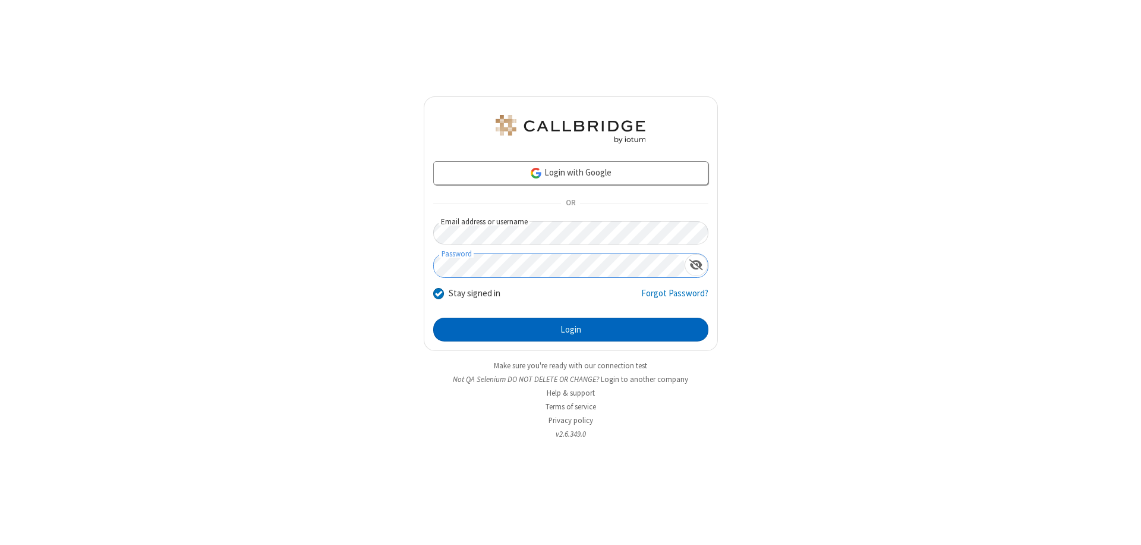
click at [571, 329] on button "Login" at bounding box center [570, 329] width 275 height 24
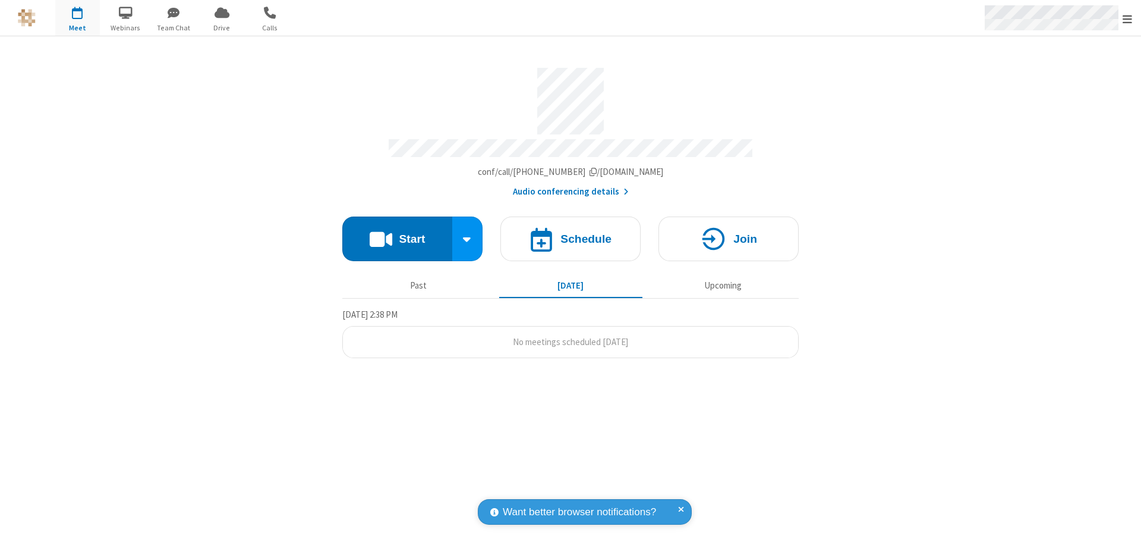
click at [1128, 18] on span "Open menu" at bounding box center [1128, 19] width 10 height 12
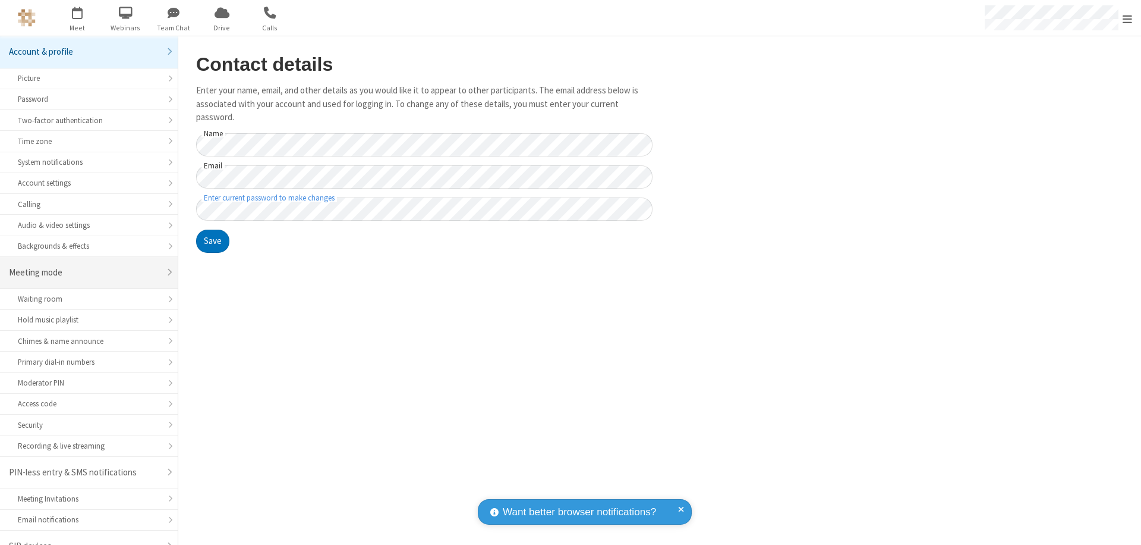
click at [84, 266] on div "Meeting mode" at bounding box center [84, 273] width 151 height 14
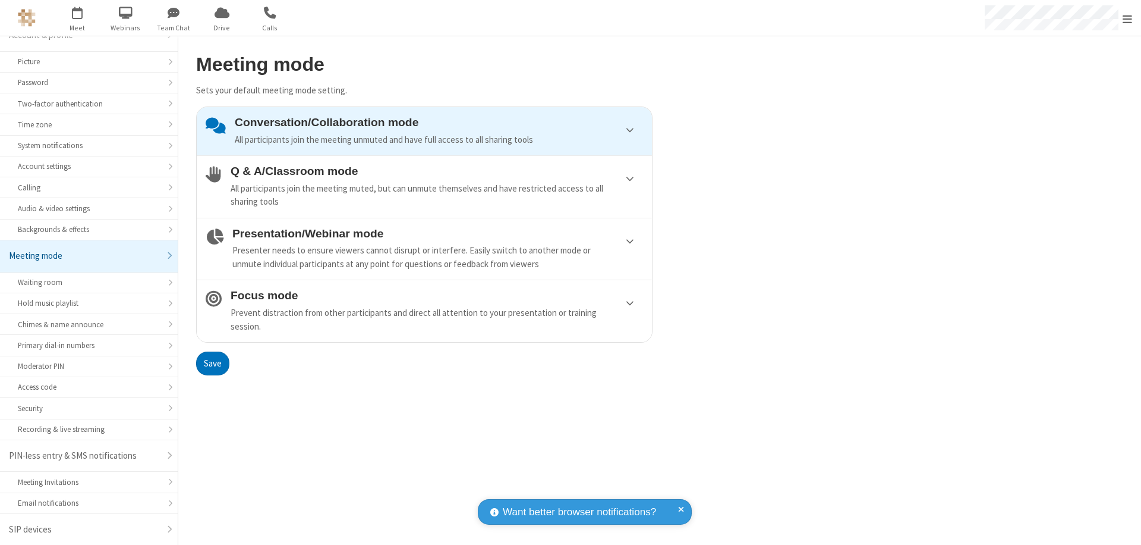
click at [424, 131] on div "Conversation/Collaboration mode All participants join the meeting unmuted and h…" at bounding box center [439, 131] width 408 height 30
click at [212, 363] on button "Save" at bounding box center [212, 363] width 33 height 24
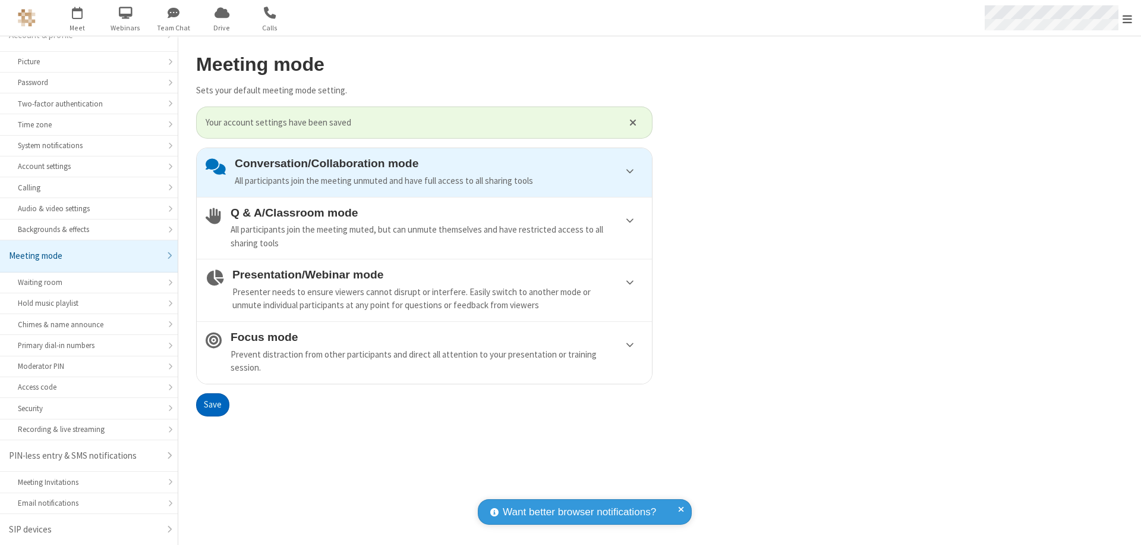
click at [1128, 18] on span "Open menu" at bounding box center [1128, 19] width 10 height 12
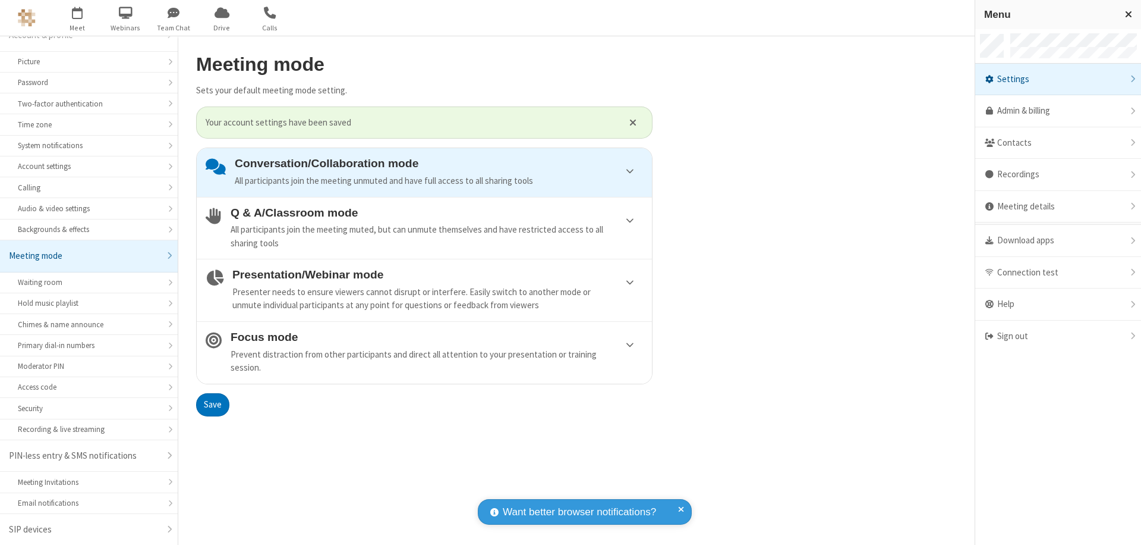
click at [1058, 336] on div "Sign out" at bounding box center [1059, 336] width 166 height 32
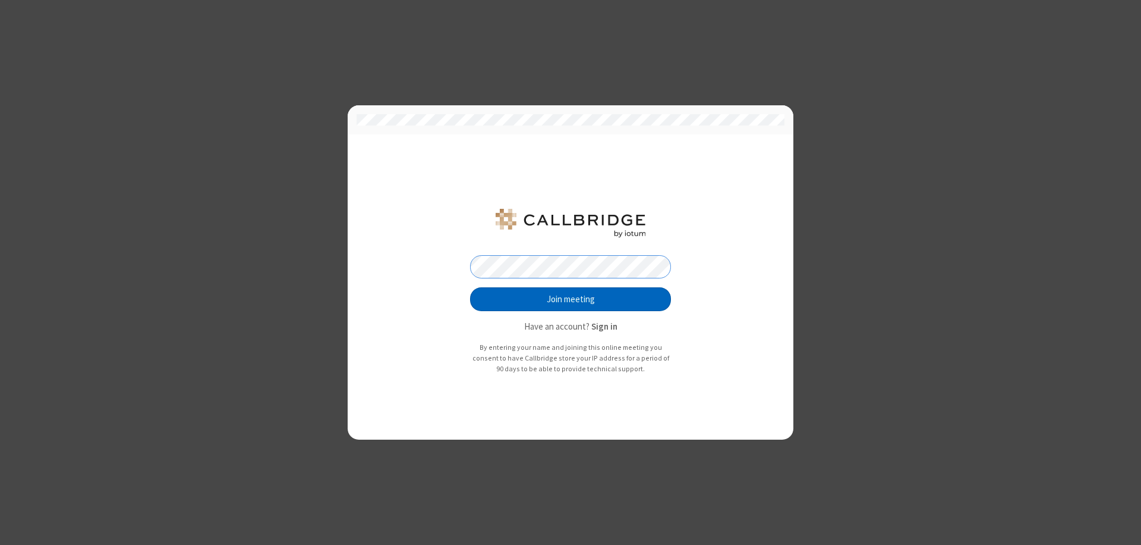
click at [571, 299] on button "Join meeting" at bounding box center [570, 299] width 201 height 24
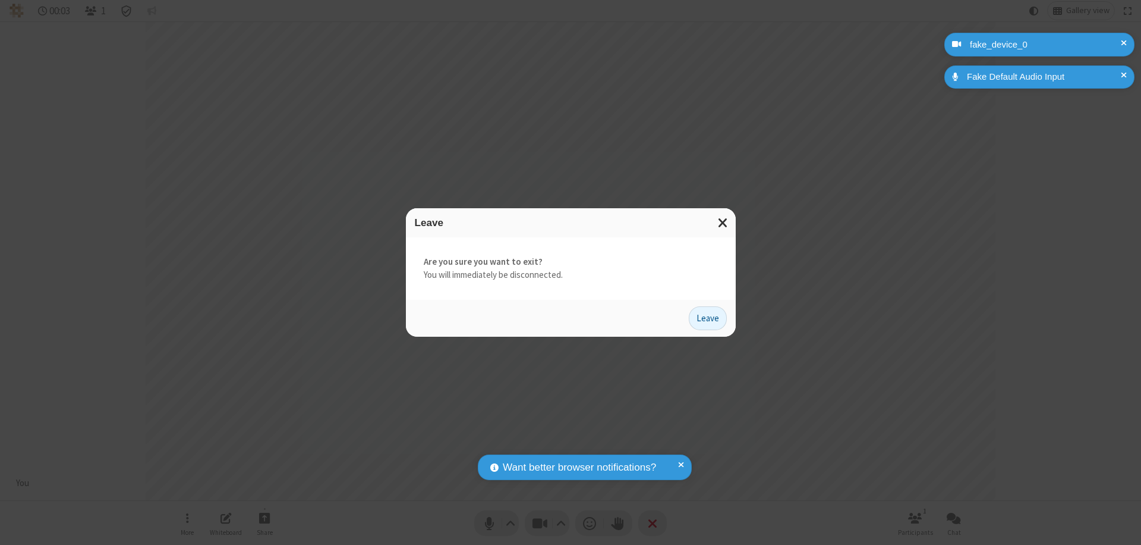
click at [708, 317] on button "Leave" at bounding box center [708, 318] width 38 height 24
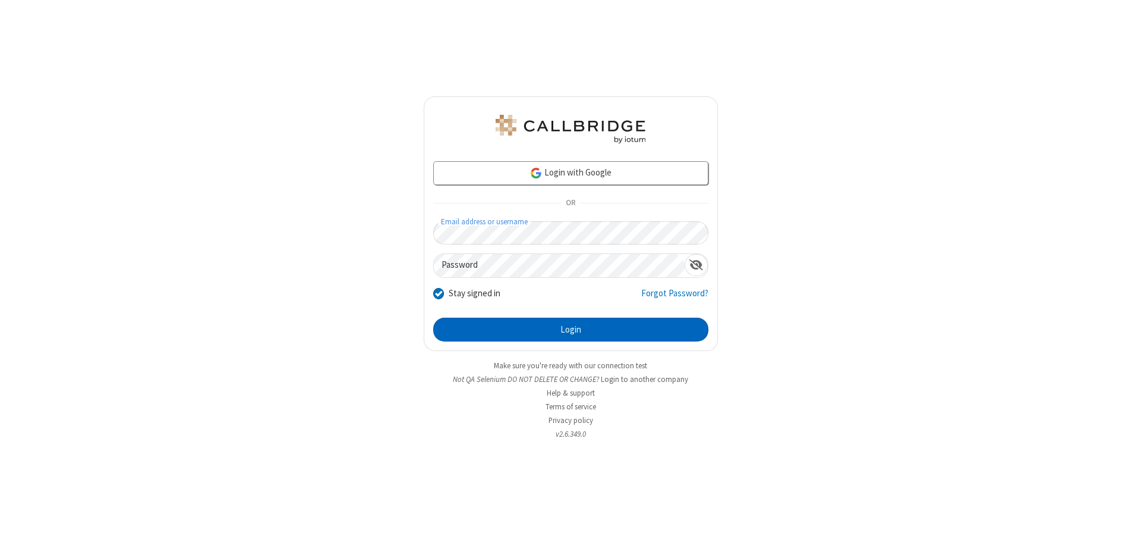
click at [571, 329] on button "Login" at bounding box center [570, 329] width 275 height 24
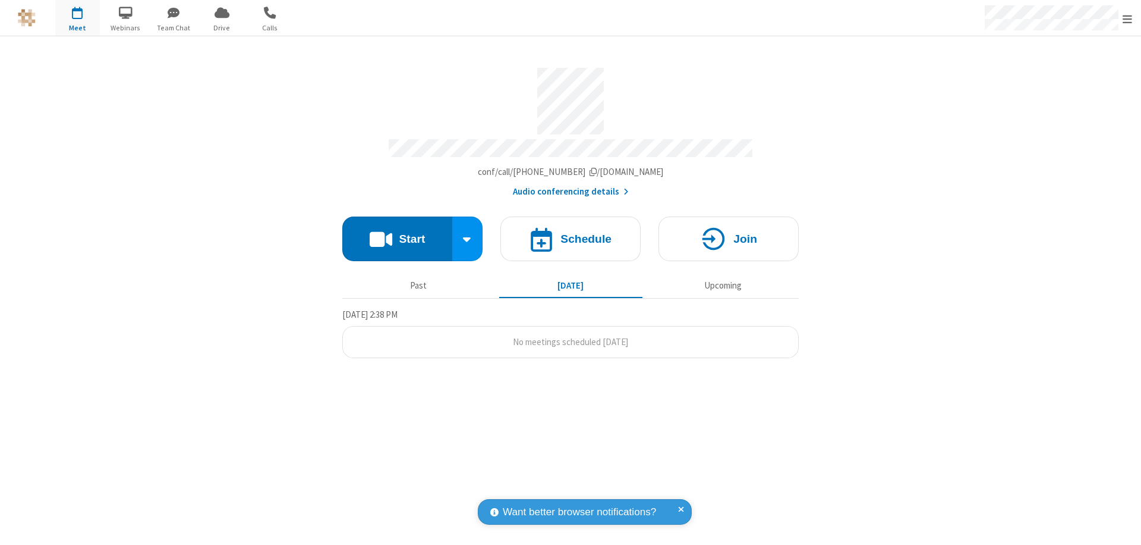
click at [1128, 18] on span "Open menu" at bounding box center [1128, 19] width 10 height 12
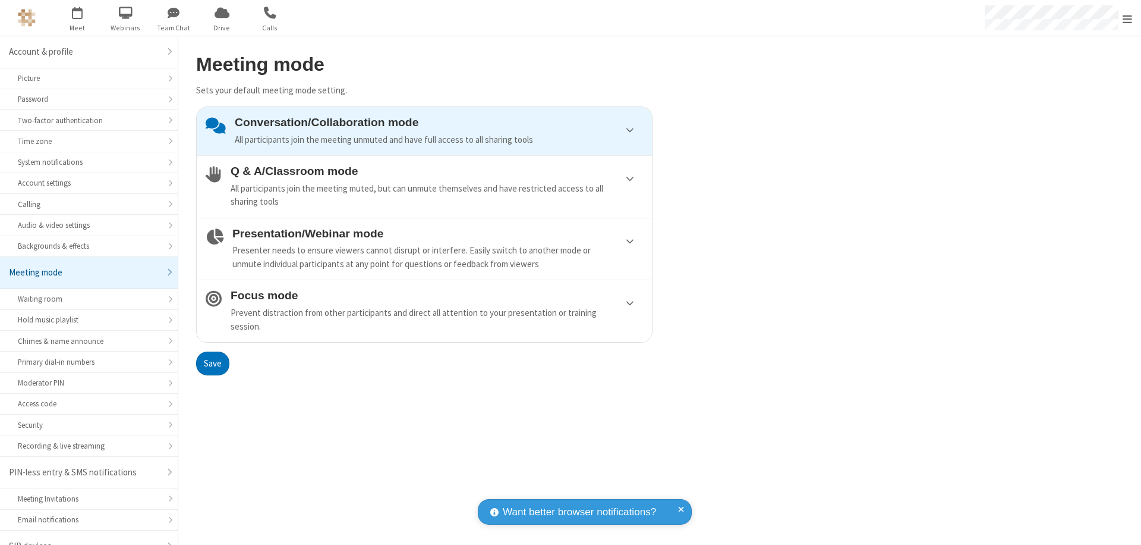
scroll to position [17, 0]
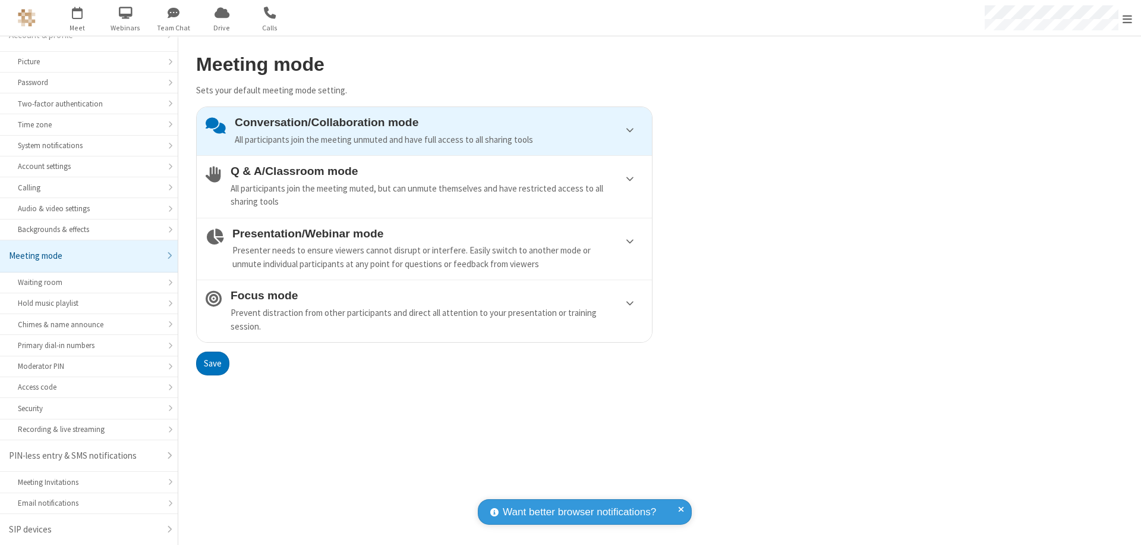
click at [424, 131] on div "Conversation/Collaboration mode All participants join the meeting unmuted and h…" at bounding box center [439, 131] width 408 height 30
click at [212, 363] on button "Save" at bounding box center [212, 363] width 33 height 24
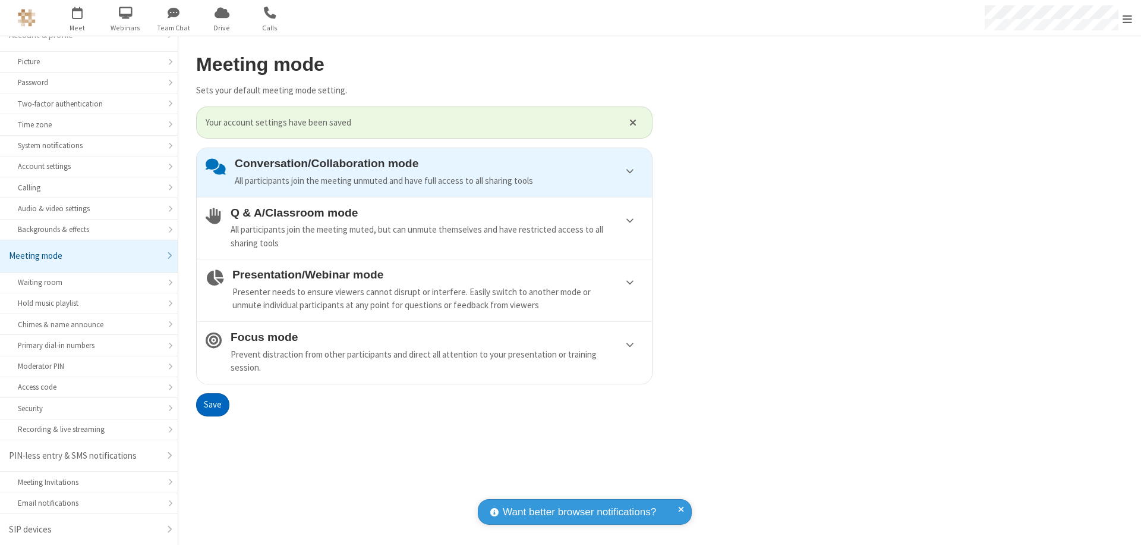
click at [1128, 18] on span "Open menu" at bounding box center [1128, 19] width 10 height 12
